Goal: Navigation & Orientation: Find specific page/section

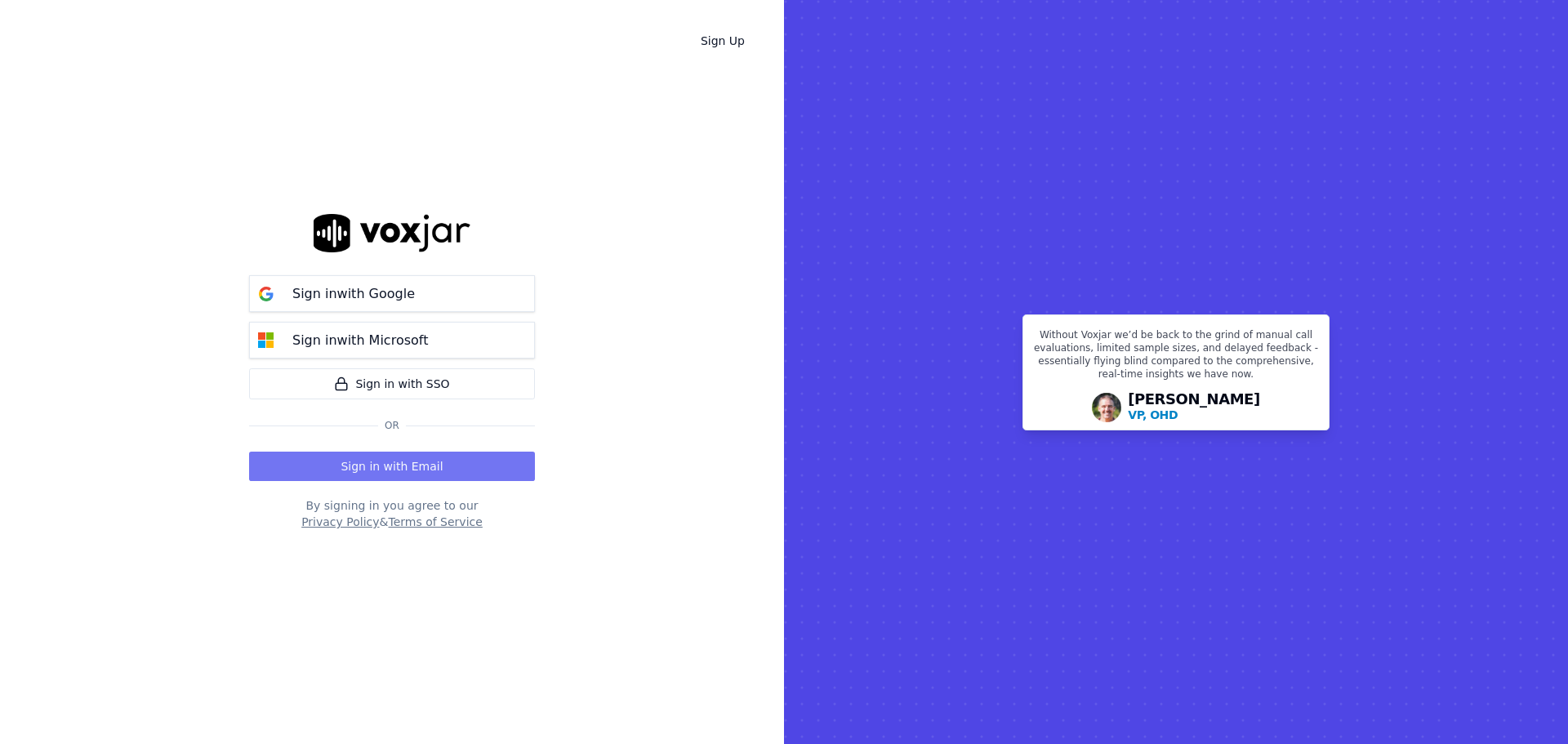
click at [418, 466] on button "Sign in with Email" at bounding box center [392, 466] width 286 height 29
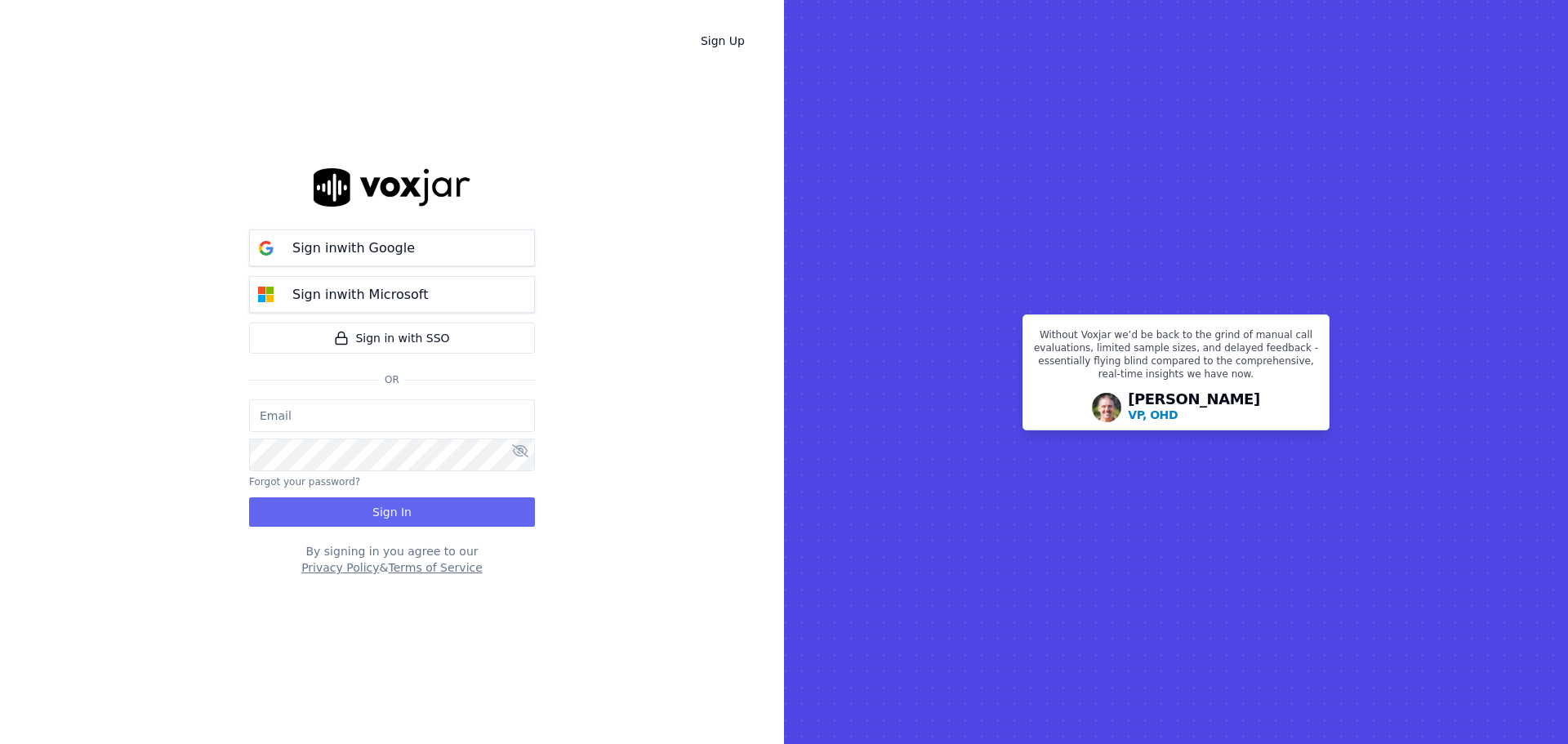
type input "[EMAIL_ADDRESS][DOMAIN_NAME]"
click at [456, 517] on button "Sign In" at bounding box center [392, 512] width 286 height 29
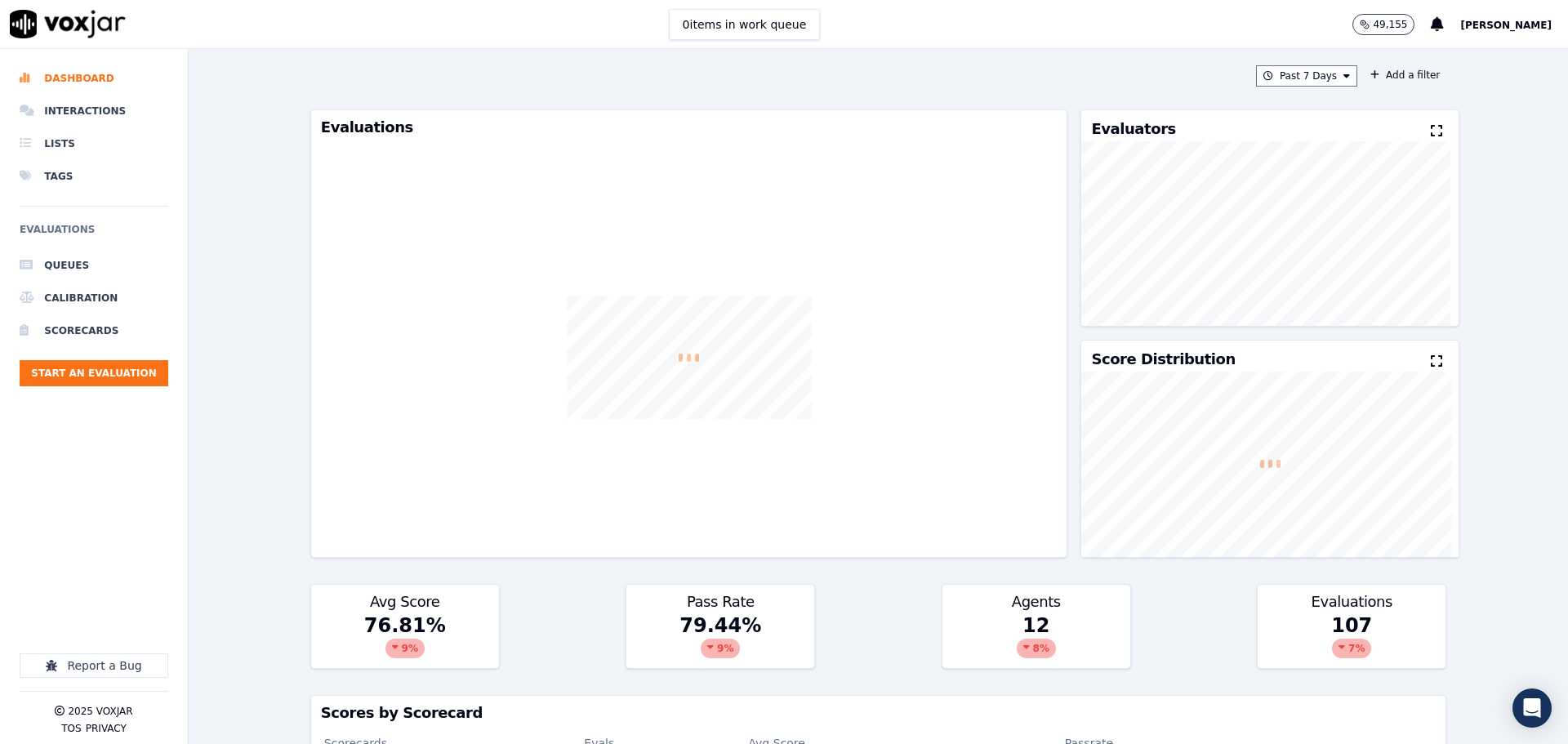
click at [1309, 92] on div "Past 7 Days Add a filter Evaluations Evaluators Score Distribution Avg Score 76…" at bounding box center [879, 396] width 1149 height 694
click at [1299, 73] on button "Past 7 Days" at bounding box center [1306, 75] width 101 height 21
click at [1282, 128] on div "[DATE]" at bounding box center [1298, 125] width 33 height 13
click at [1317, 265] on button "Add" at bounding box center [1333, 264] width 32 height 27
click at [119, 100] on li "Interactions" at bounding box center [94, 111] width 149 height 33
